Goal: Check status: Check status

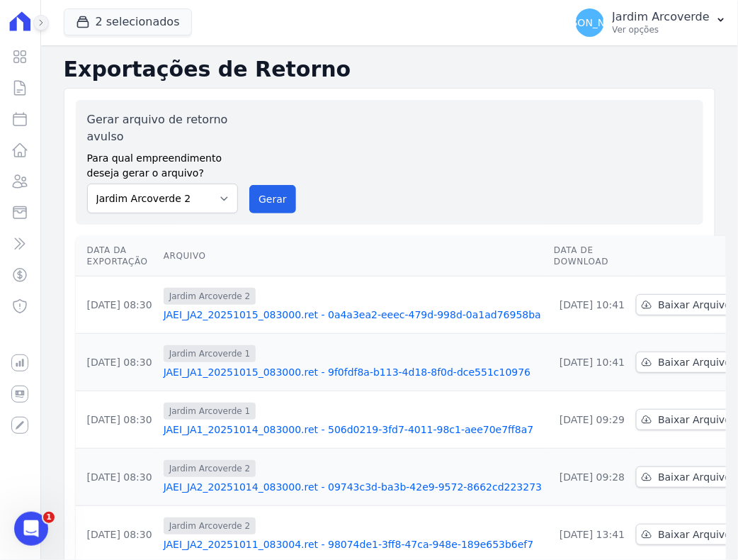
click at [45, 19] on button at bounding box center [41, 23] width 16 height 16
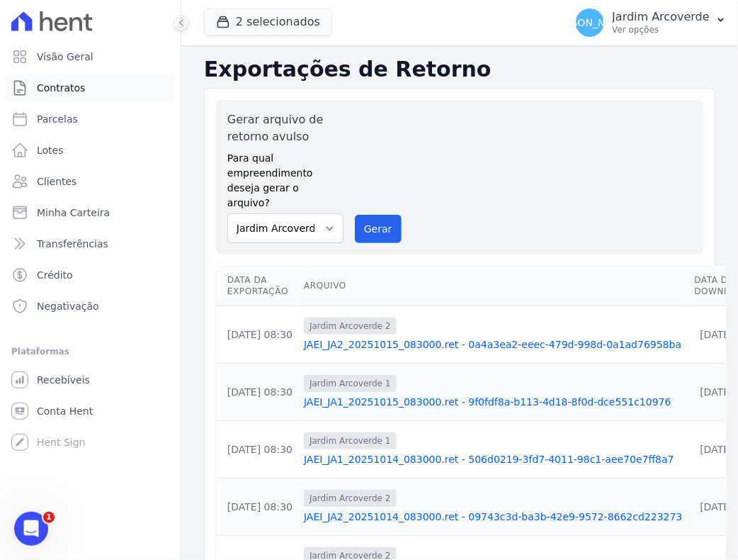
click at [92, 82] on link "Contratos" at bounding box center [90, 88] width 169 height 28
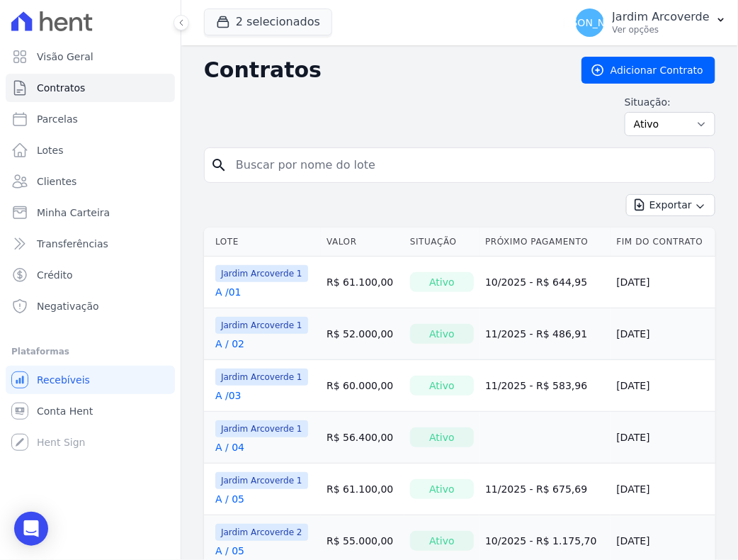
click at [367, 170] on input "search" at bounding box center [468, 165] width 482 height 28
type input "E / 13"
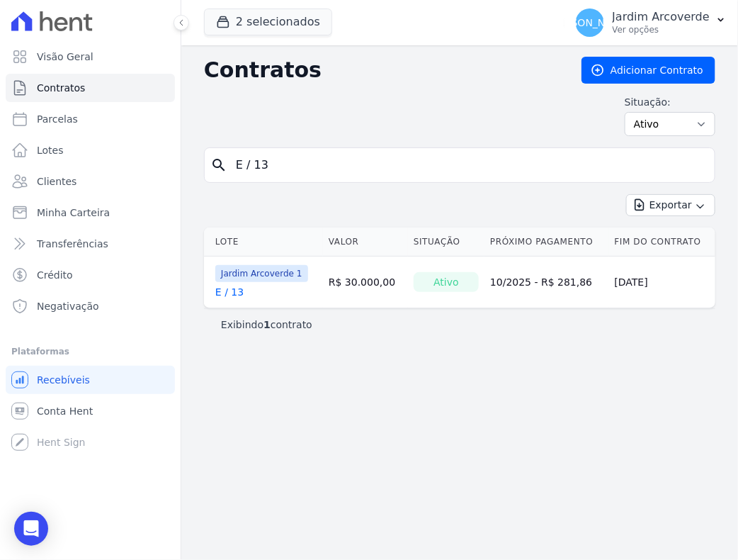
click at [235, 289] on link "E / 13" at bounding box center [229, 292] width 28 height 14
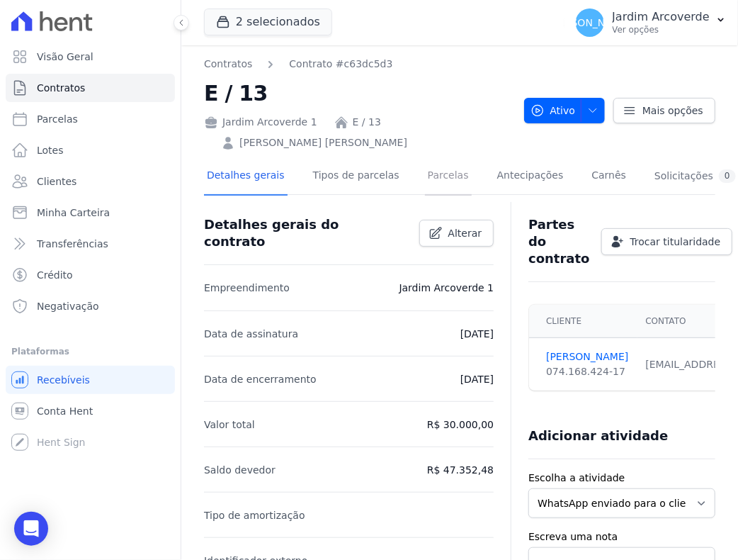
click at [436, 175] on link "Parcelas" at bounding box center [448, 177] width 47 height 38
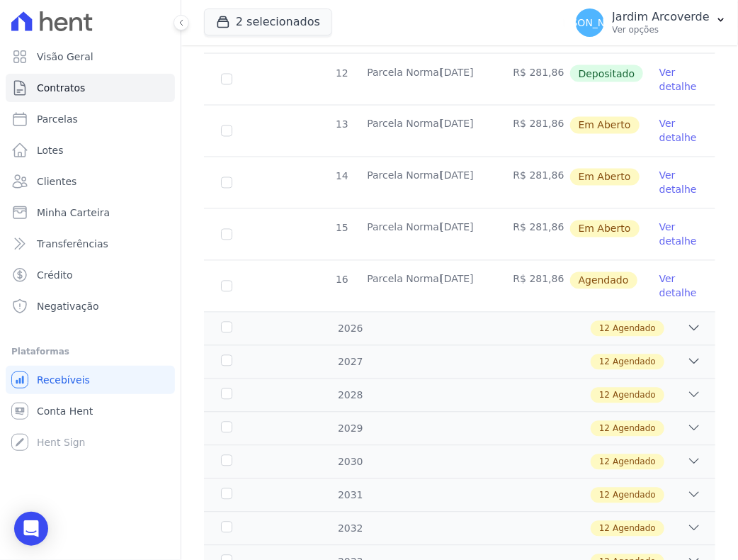
scroll to position [708, 0]
